Goal: Obtain resource: Download file/media

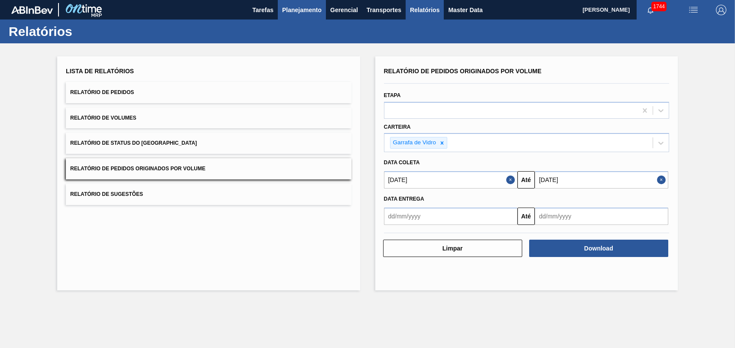
click at [300, 13] on span "Planejamento" at bounding box center [301, 10] width 39 height 10
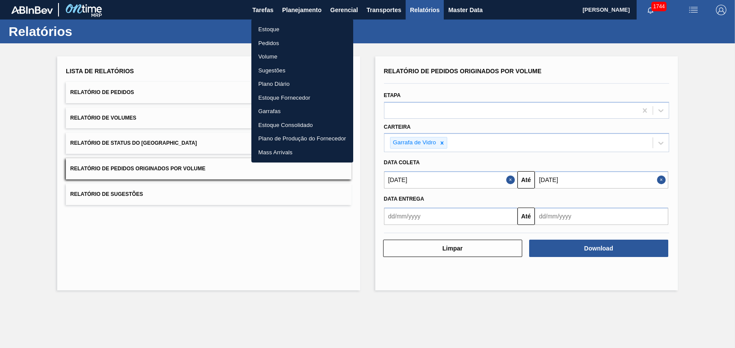
click at [265, 42] on li "Pedidos" at bounding box center [303, 43] width 102 height 14
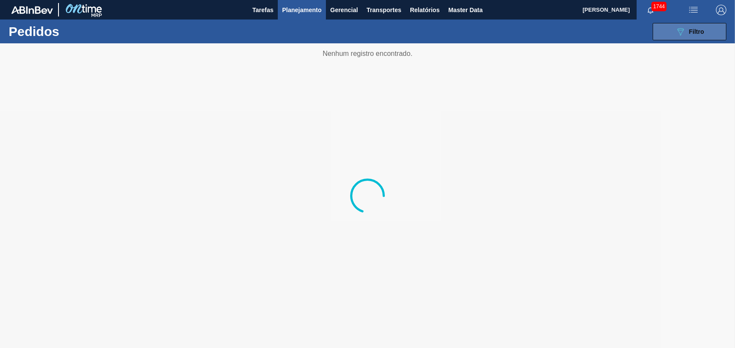
click at [684, 32] on icon "089F7B8B-B2A5-4AFE-B5C0-19BA573D28AC" at bounding box center [681, 31] width 10 height 10
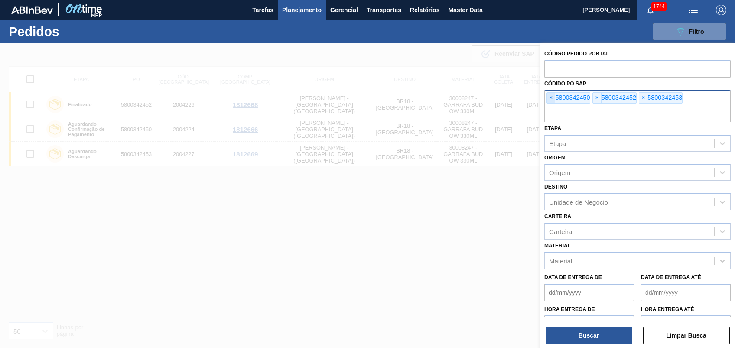
click at [551, 97] on span "×" at bounding box center [551, 98] width 8 height 10
click at [551, 106] on input "text" at bounding box center [638, 114] width 186 height 16
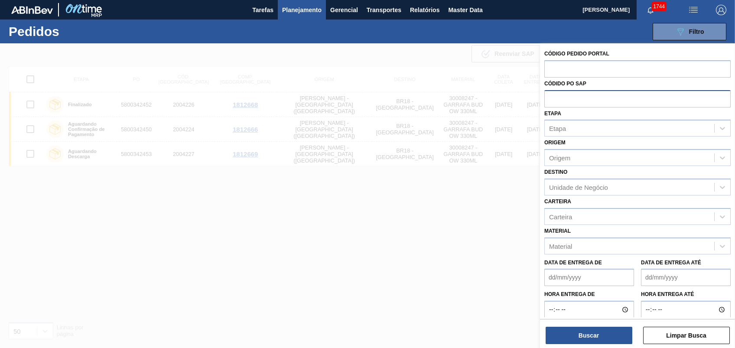
paste input "5800342844"
type input "5800342844"
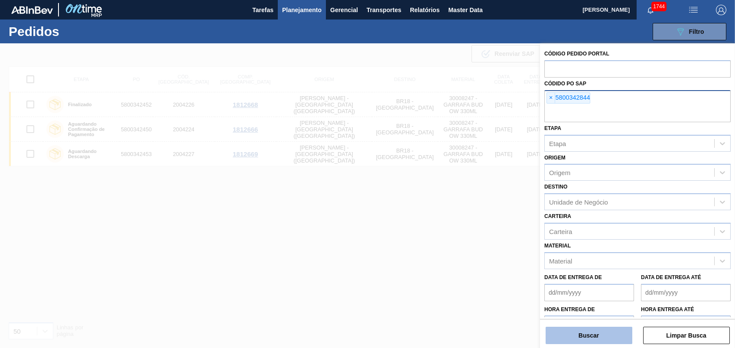
click at [606, 340] on button "Buscar" at bounding box center [589, 335] width 87 height 17
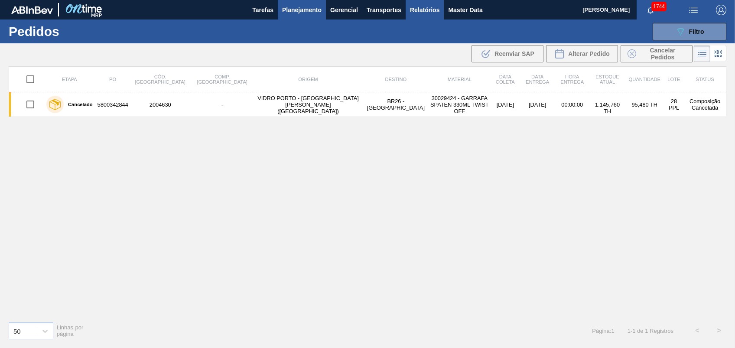
click at [441, 9] on button "Relatórios" at bounding box center [425, 10] width 38 height 20
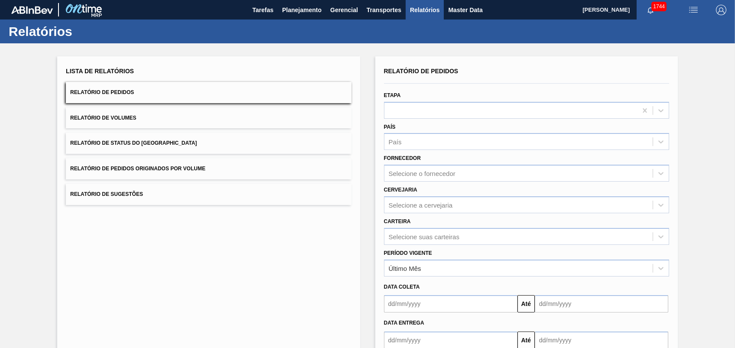
click at [169, 170] on span "Relatório de Pedidos Originados por Volume" at bounding box center [137, 169] width 135 height 6
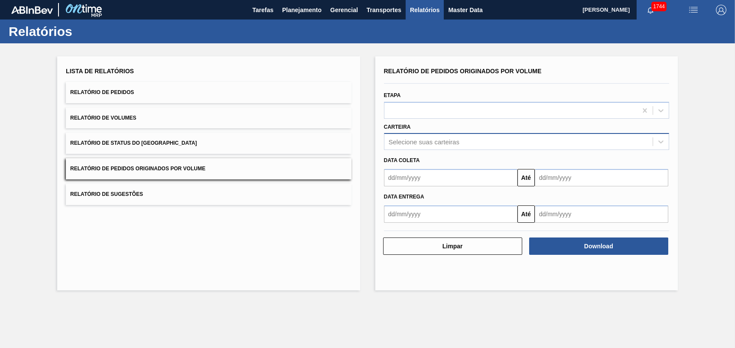
click at [429, 137] on div "Selecione suas carteiras" at bounding box center [519, 142] width 268 height 13
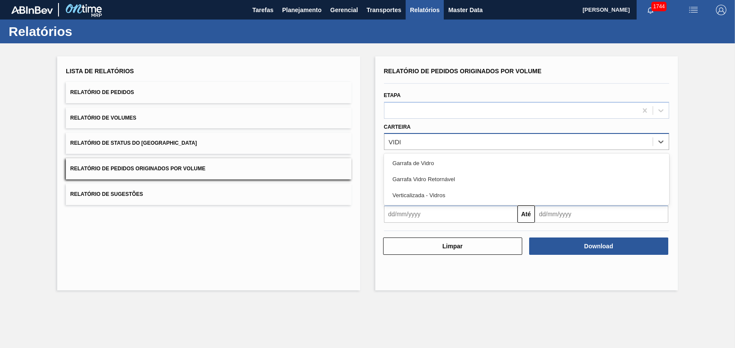
type input "VIDRO"
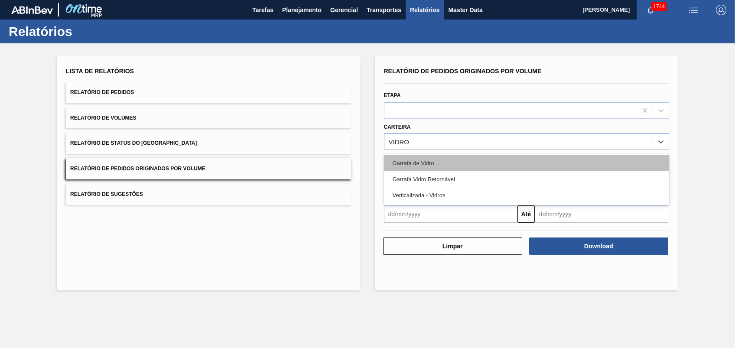
click at [485, 160] on div "Garrafa de Vidro" at bounding box center [526, 163] width 285 height 16
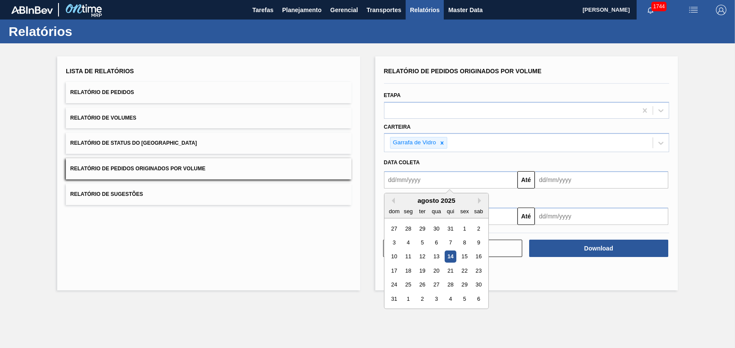
drag, startPoint x: 466, startPoint y: 181, endPoint x: 484, endPoint y: 189, distance: 19.0
click at [466, 180] on input "text" at bounding box center [451, 179] width 134 height 17
click at [463, 231] on div "1" at bounding box center [465, 229] width 12 height 12
type input "[DATE]"
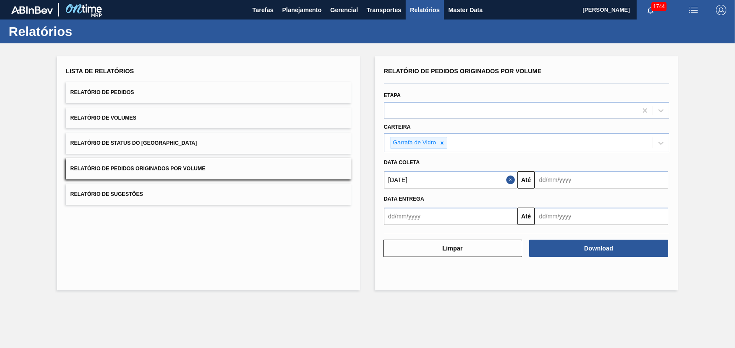
drag, startPoint x: 575, startPoint y: 170, endPoint x: 575, endPoint y: 178, distance: 8.3
click at [575, 170] on div "[DATE] Até" at bounding box center [527, 179] width 292 height 20
click at [575, 180] on input "text" at bounding box center [602, 179] width 134 height 17
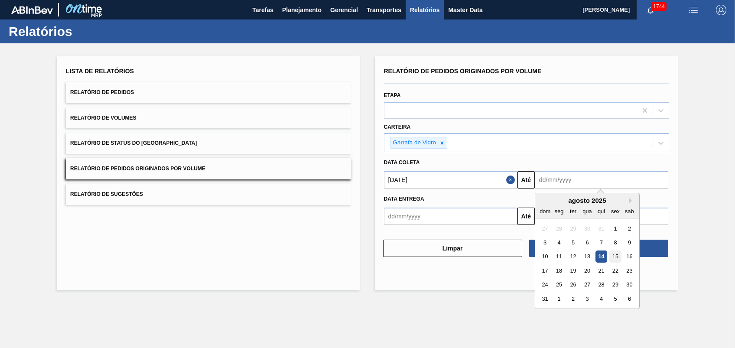
click at [616, 258] on div "15" at bounding box center [616, 257] width 12 height 12
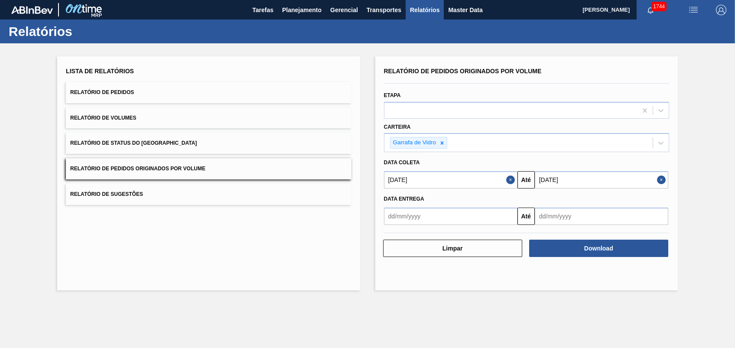
type input "[DATE]"
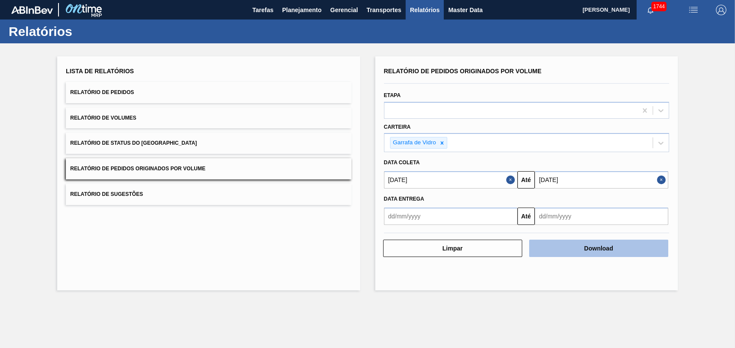
click at [585, 249] on button "Download" at bounding box center [598, 248] width 139 height 17
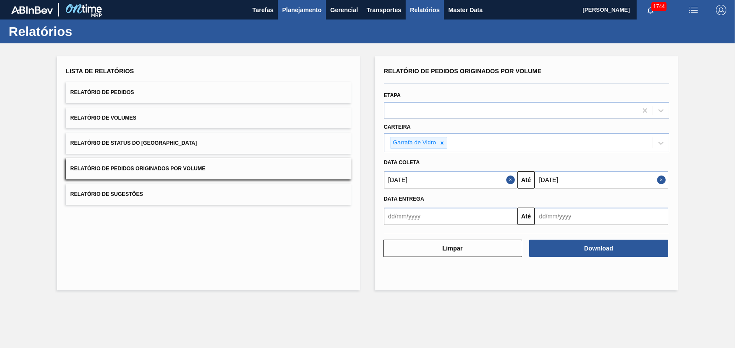
click at [295, 7] on span "Planejamento" at bounding box center [301, 10] width 39 height 10
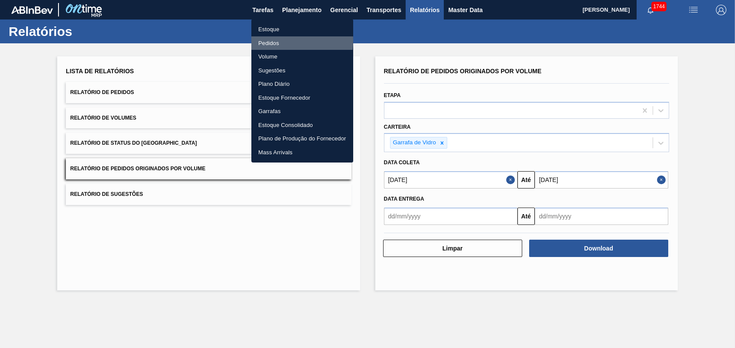
click at [269, 39] on li "Pedidos" at bounding box center [303, 43] width 102 height 14
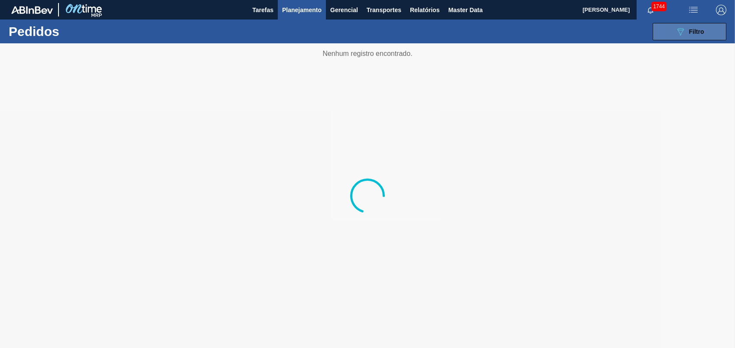
click at [673, 36] on button "089F7B8B-B2A5-4AFE-B5C0-19BA573D28AC Filtro" at bounding box center [690, 31] width 74 height 17
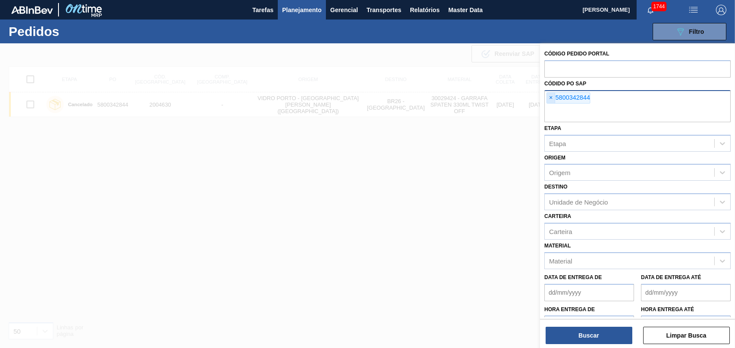
click at [548, 98] on span "×" at bounding box center [551, 98] width 8 height 10
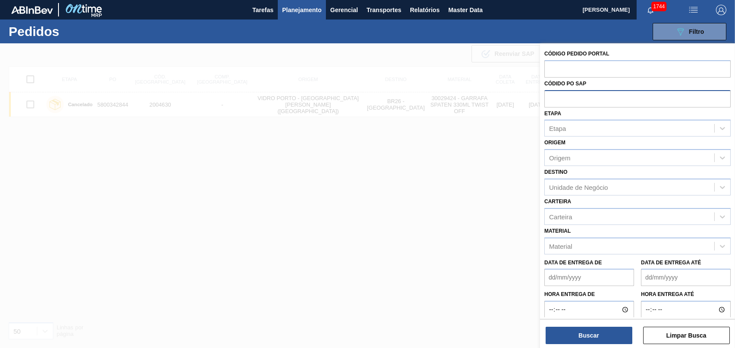
paste input "text"
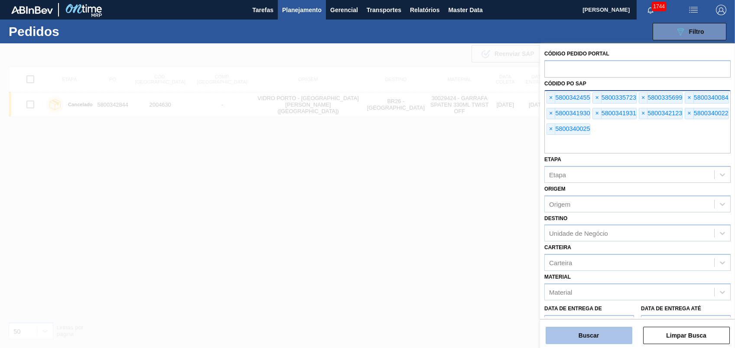
click at [608, 328] on button "Buscar" at bounding box center [589, 335] width 87 height 17
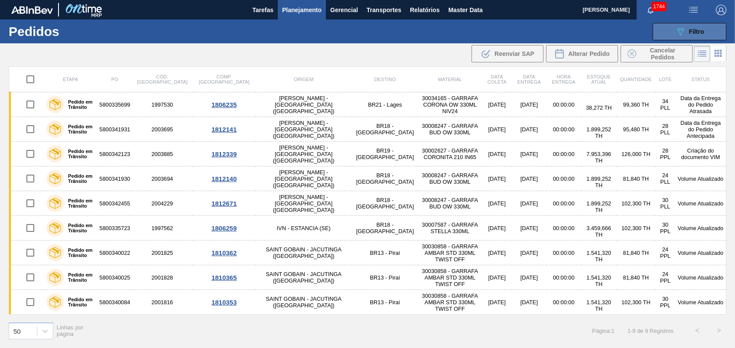
click at [714, 36] on button "089F7B8B-B2A5-4AFE-B5C0-19BA573D28AC Filtro" at bounding box center [690, 31] width 74 height 17
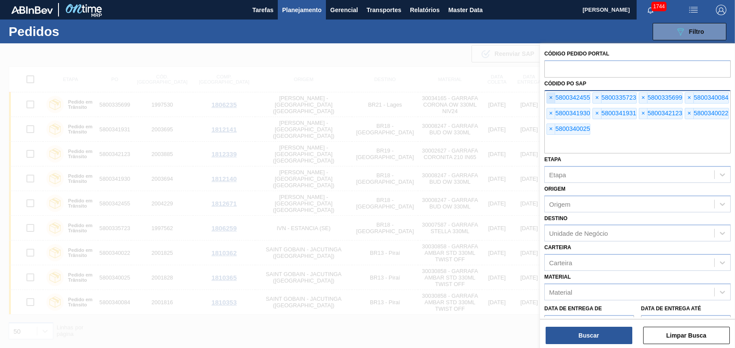
click at [548, 95] on span "×" at bounding box center [551, 98] width 8 height 10
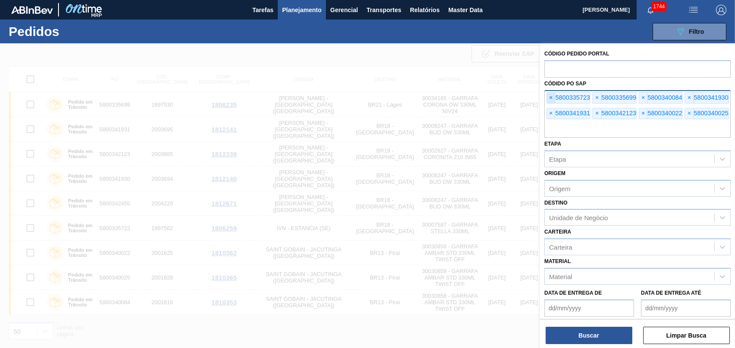
click at [552, 95] on span "×" at bounding box center [551, 98] width 8 height 10
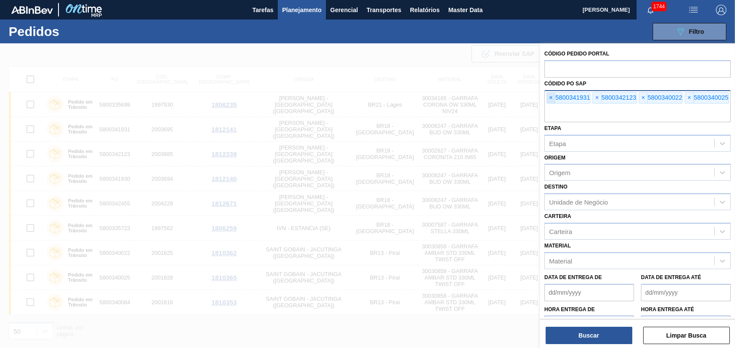
click at [552, 95] on span "×" at bounding box center [551, 98] width 8 height 10
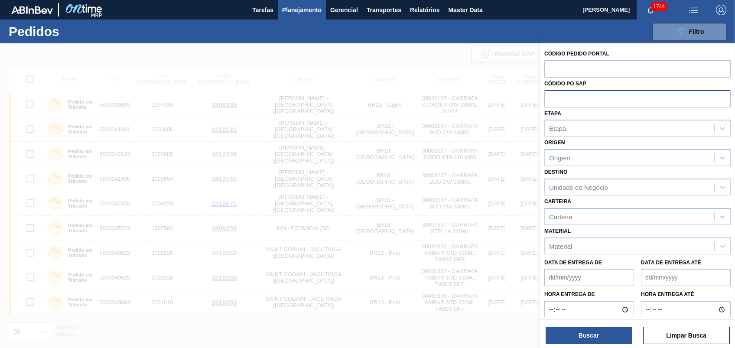
paste input "5800342844"
type input "5800342844"
click at [578, 332] on button "Buscar" at bounding box center [589, 335] width 87 height 17
